Goal: Task Accomplishment & Management: Manage account settings

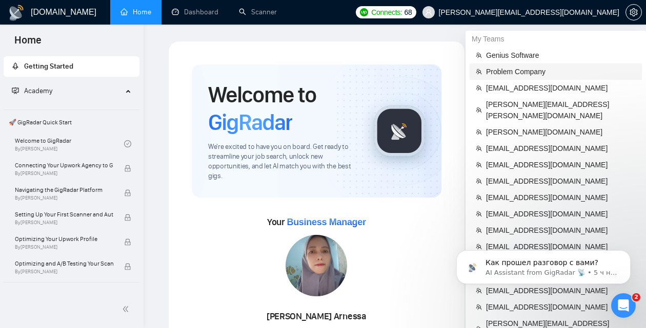
click at [517, 73] on span "Problem Company" at bounding box center [561, 71] width 150 height 11
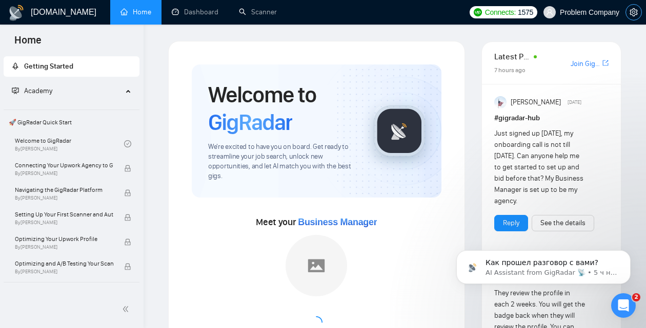
click at [627, 17] on button "button" at bounding box center [633, 12] width 16 height 16
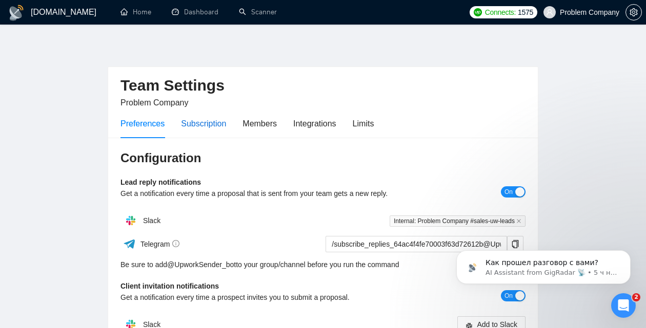
click at [205, 121] on div "Subscription" at bounding box center [203, 123] width 45 height 13
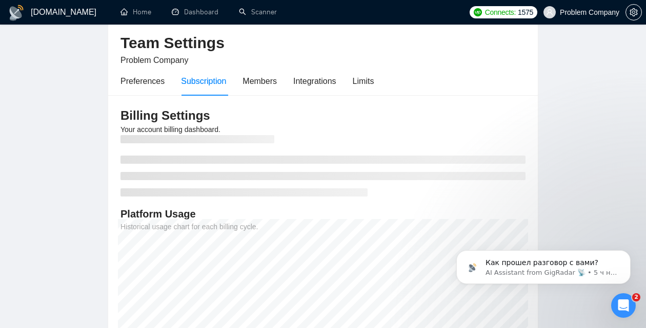
scroll to position [39, 0]
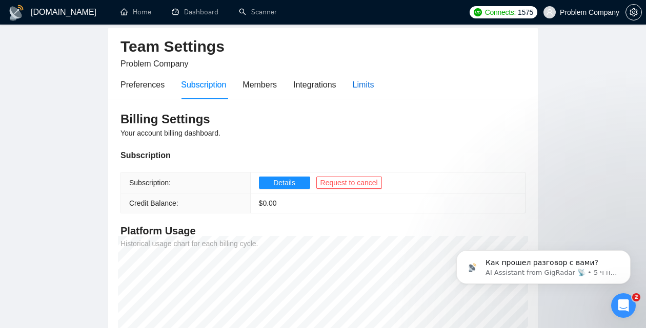
click at [370, 85] on div "Limits" at bounding box center [363, 84] width 22 height 13
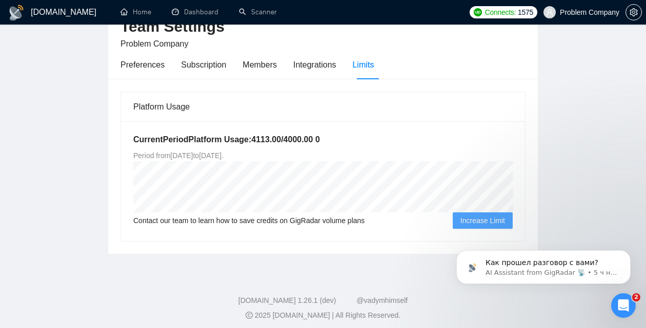
scroll to position [64, 0]
